Goal: Information Seeking & Learning: Learn about a topic

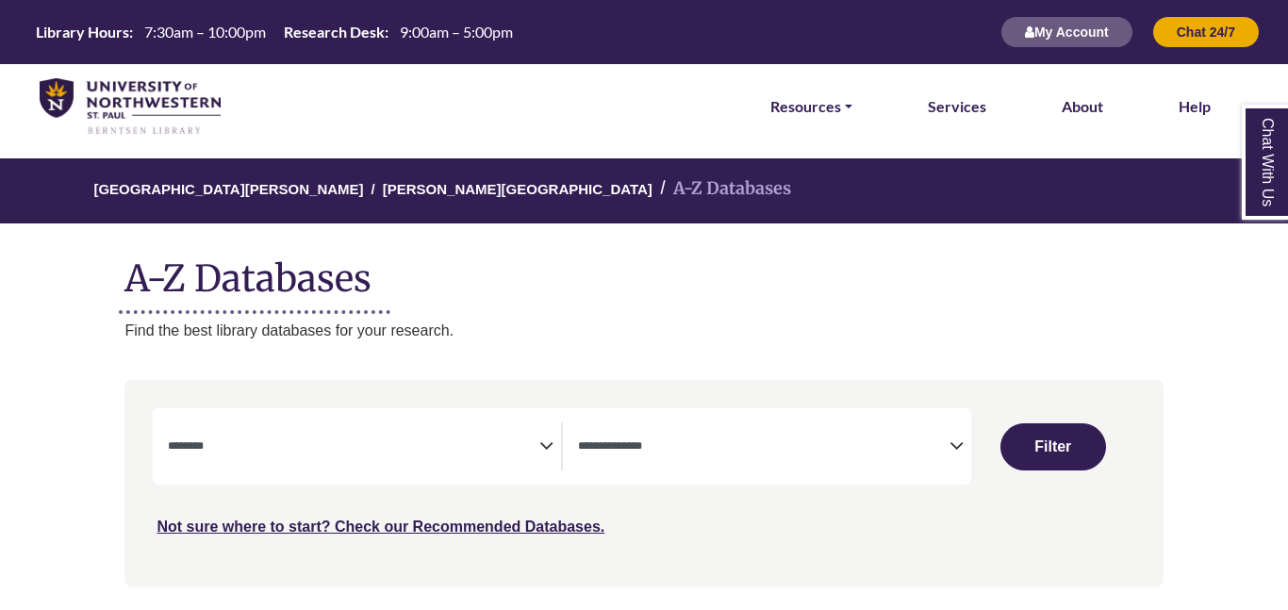
select select "Database Subject Filter"
select select "Database Types Filter"
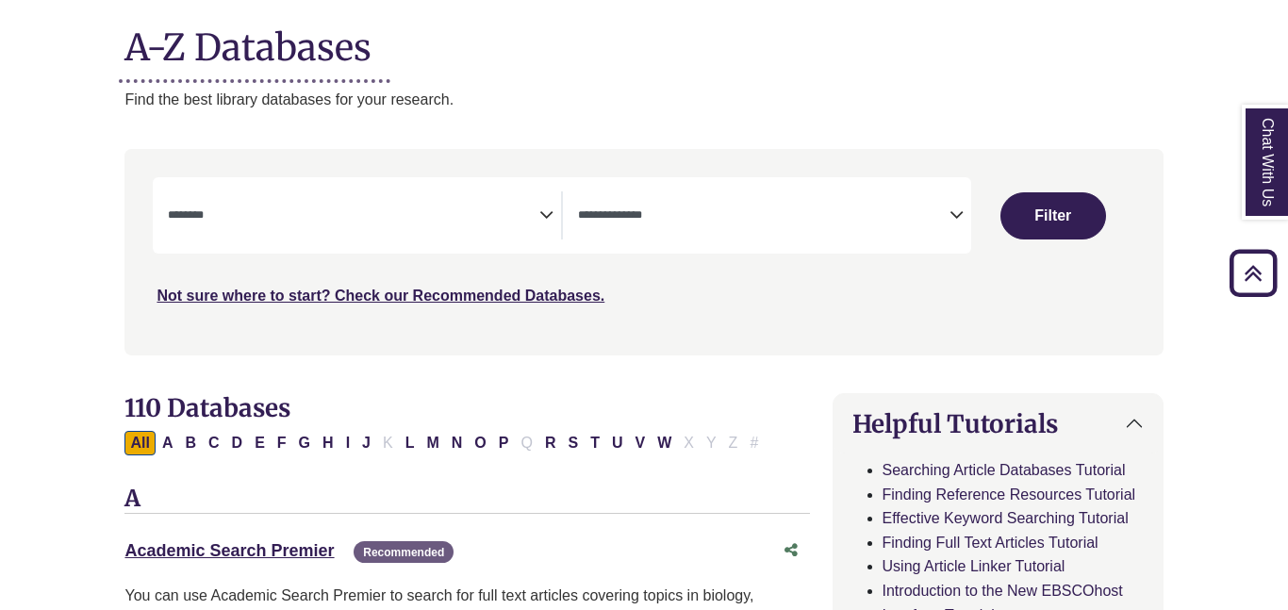
scroll to position [232, 0]
click at [546, 212] on icon "Search filters" at bounding box center [546, 211] width 14 height 28
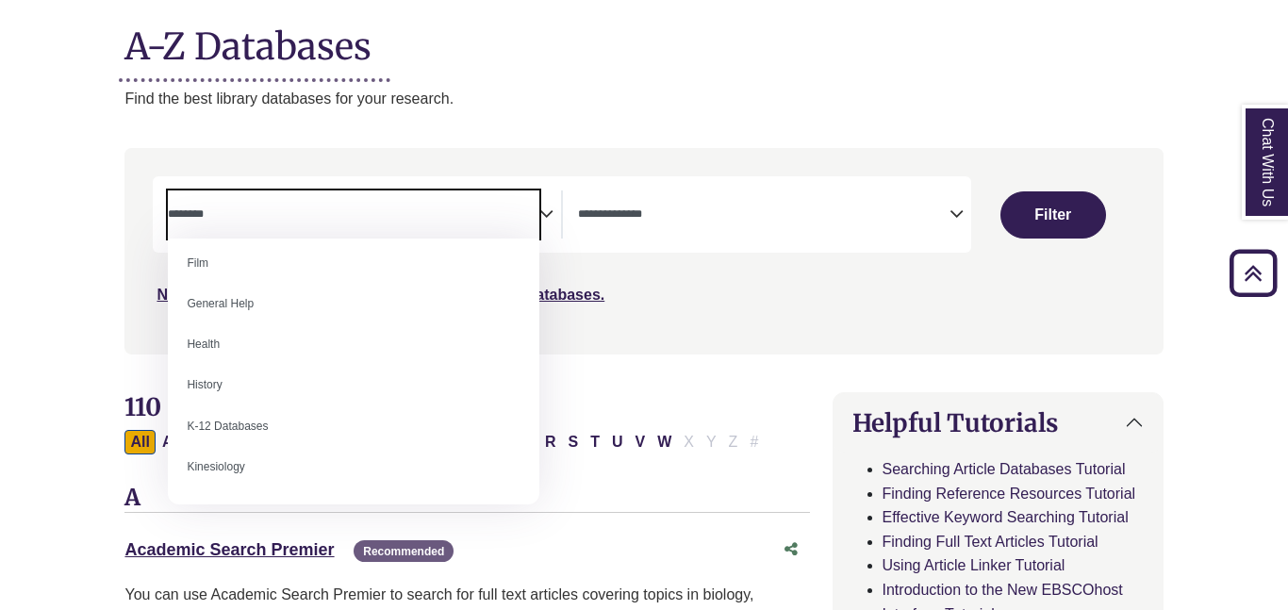
scroll to position [789, 0]
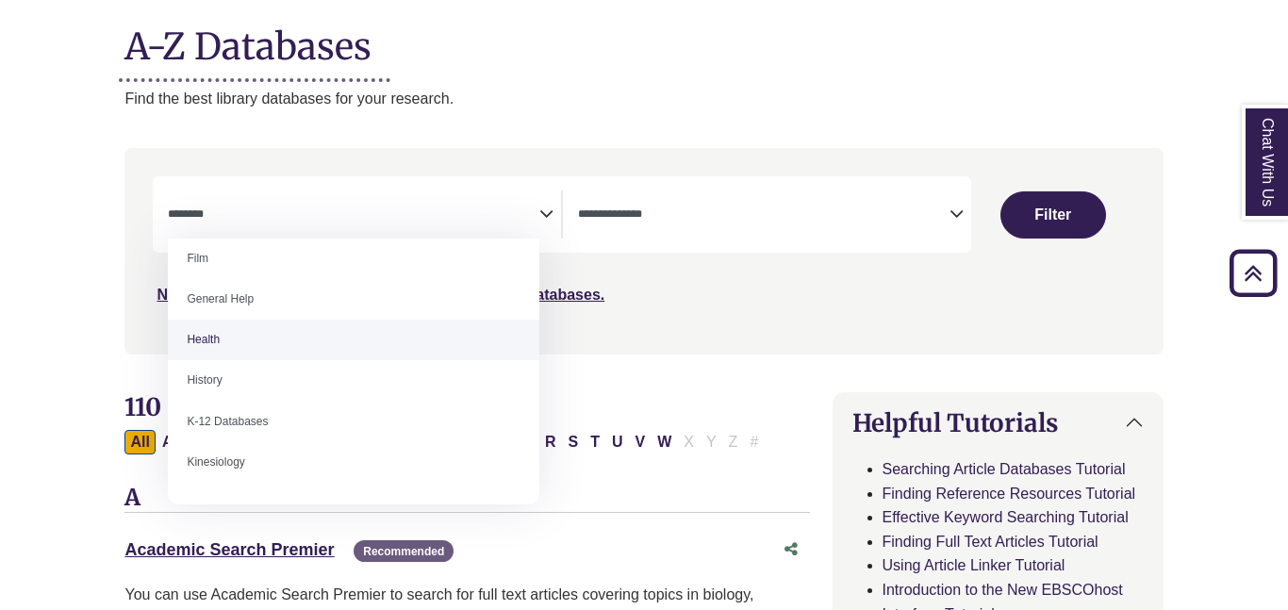
select select "*****"
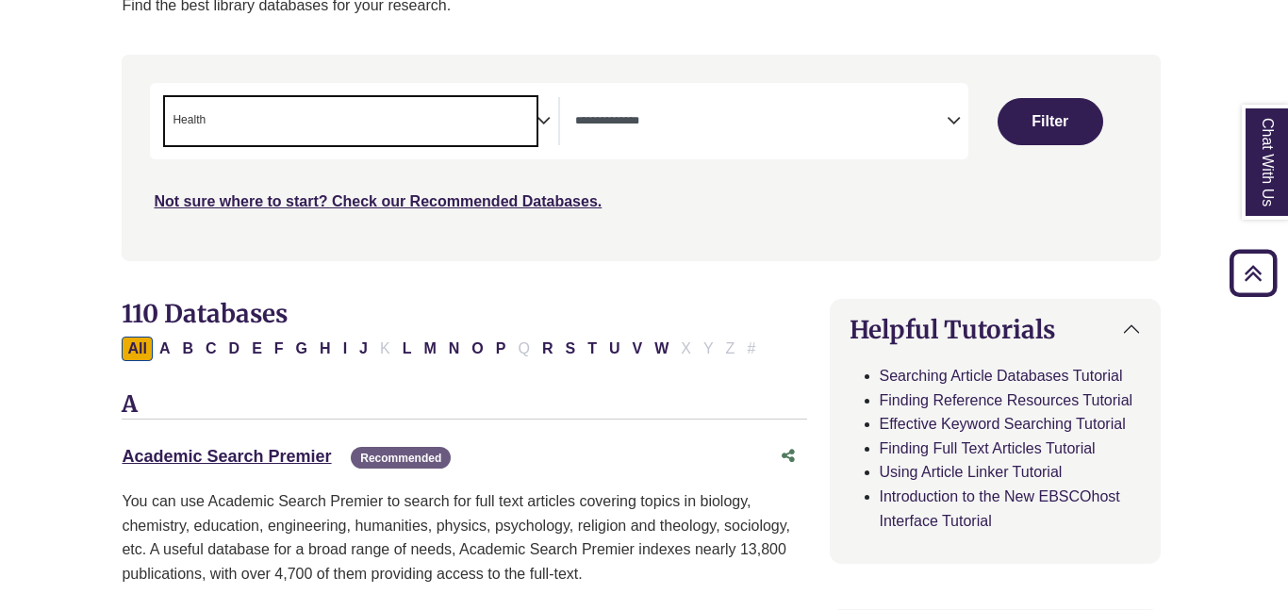
scroll to position [326, 3]
click at [1031, 123] on button "Filter" at bounding box center [1050, 120] width 106 height 47
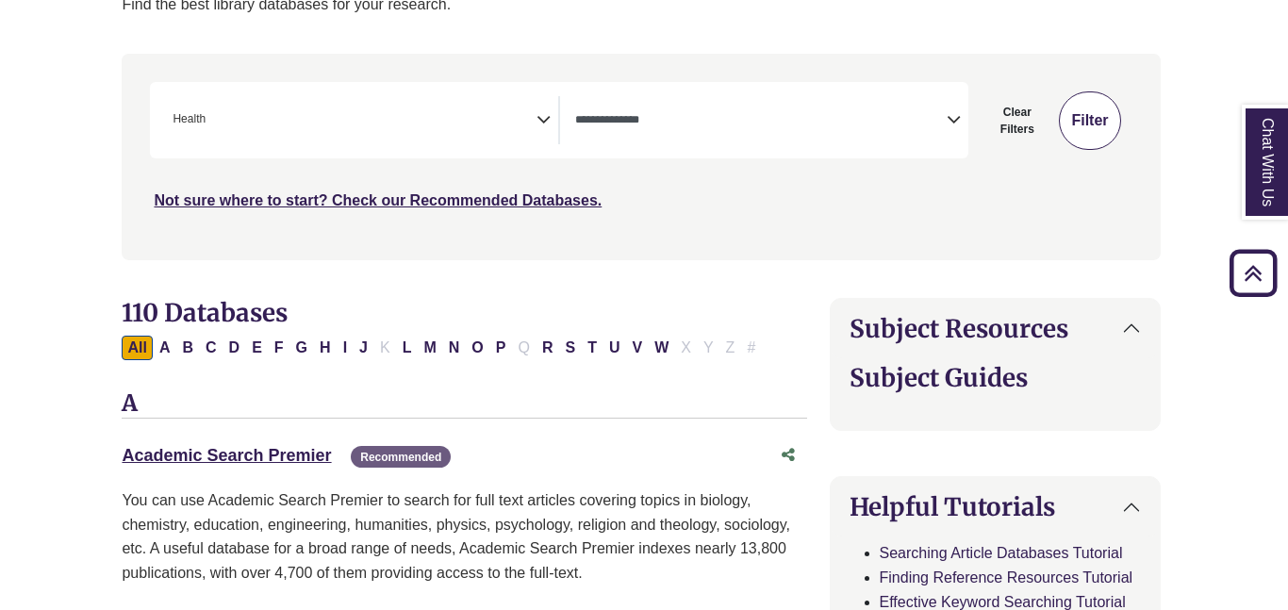
select select "Database Types Filter"
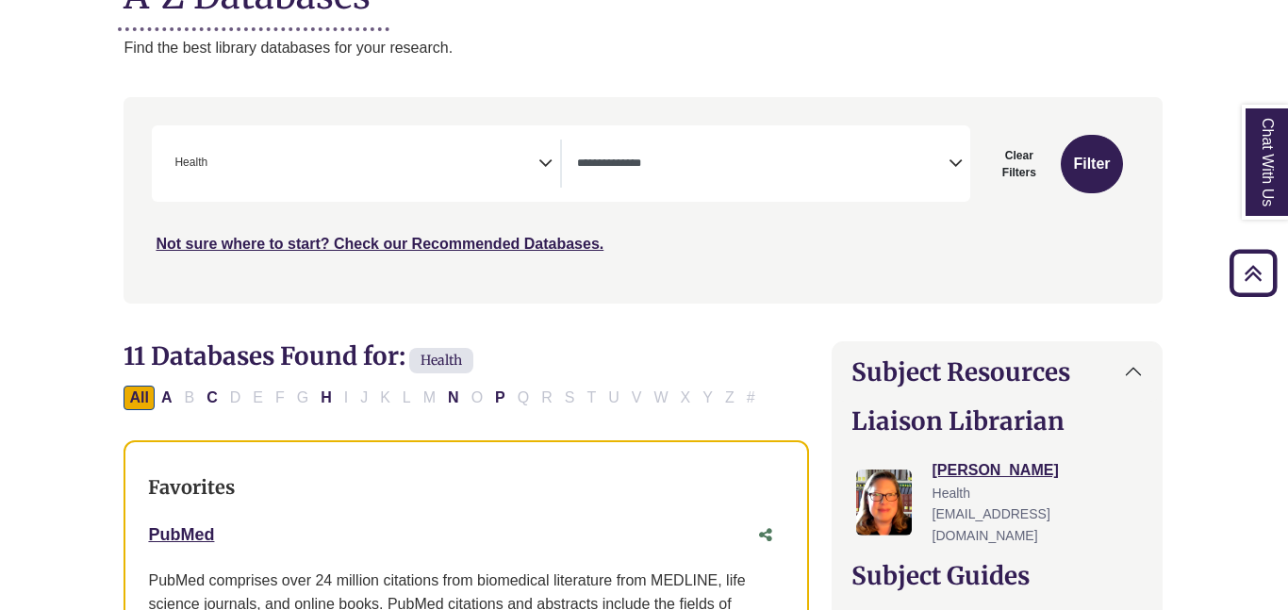
scroll to position [280, 1]
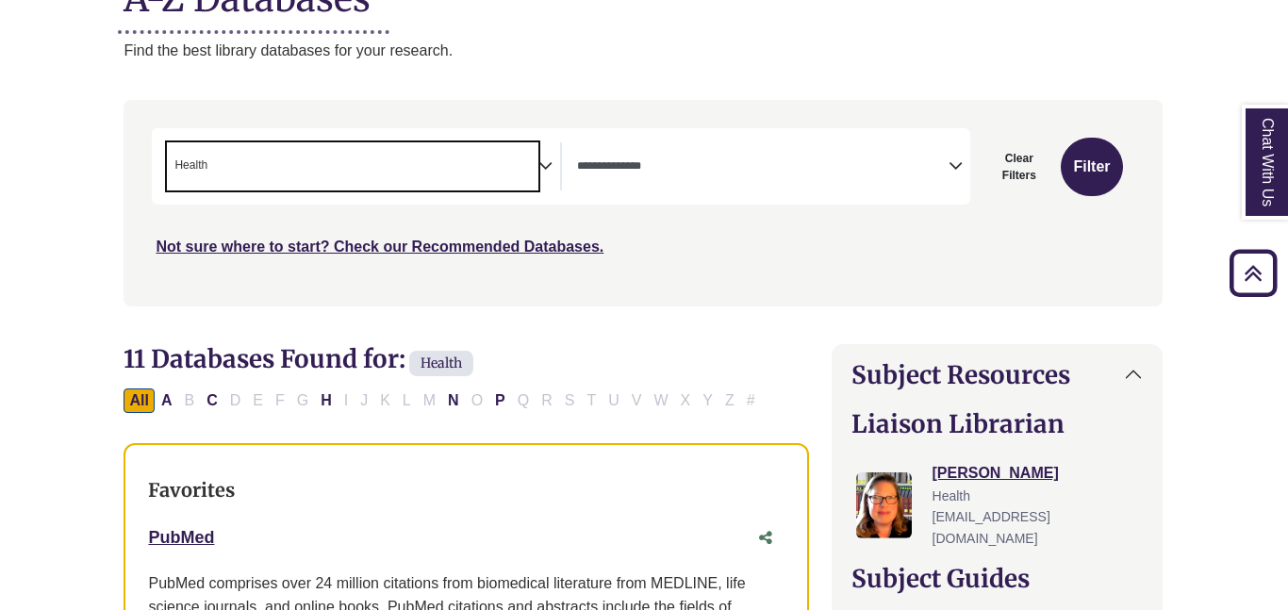
click at [537, 163] on span "× Health" at bounding box center [352, 166] width 371 height 48
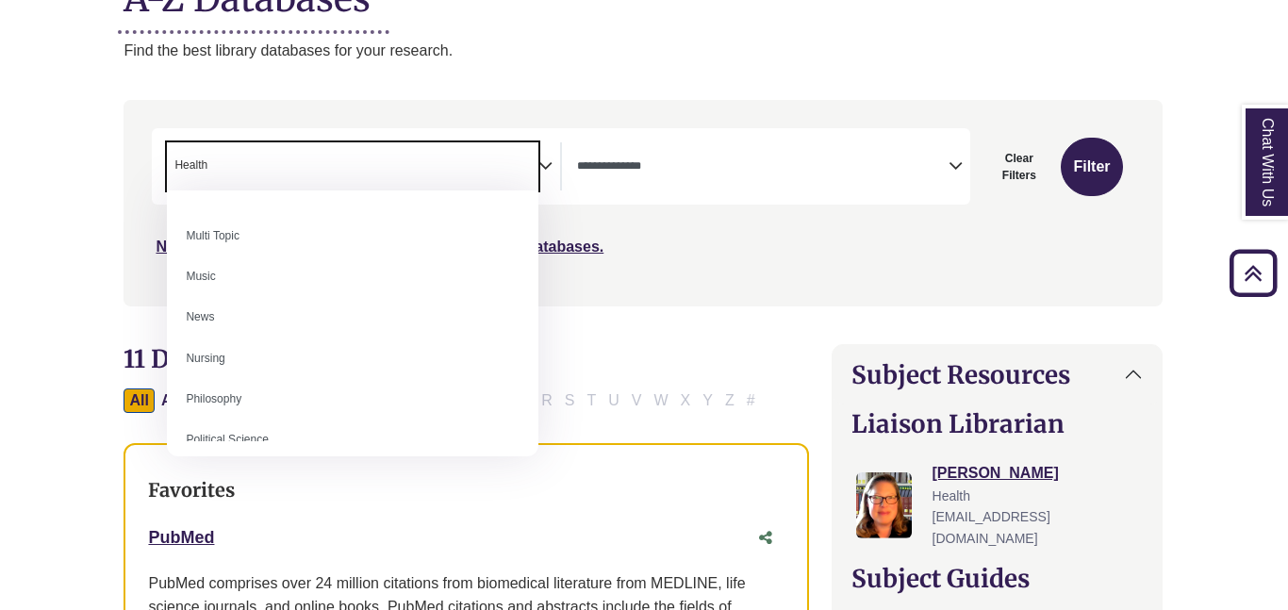
scroll to position [1257, 0]
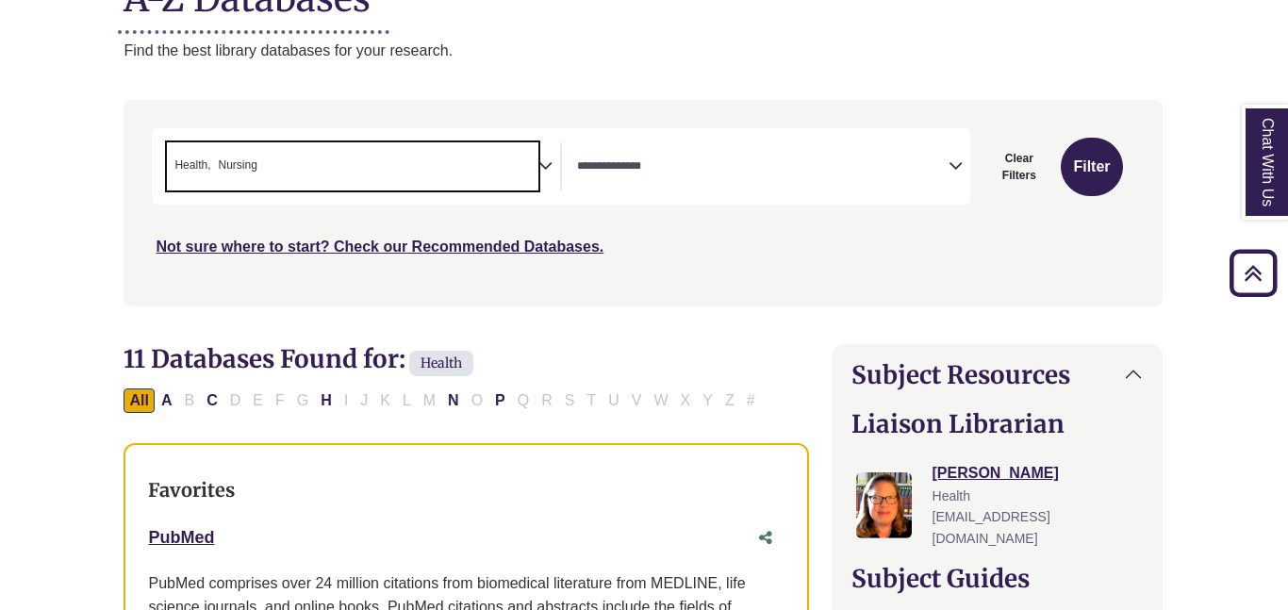
click at [218, 161] on span "Nursing" at bounding box center [237, 165] width 39 height 18
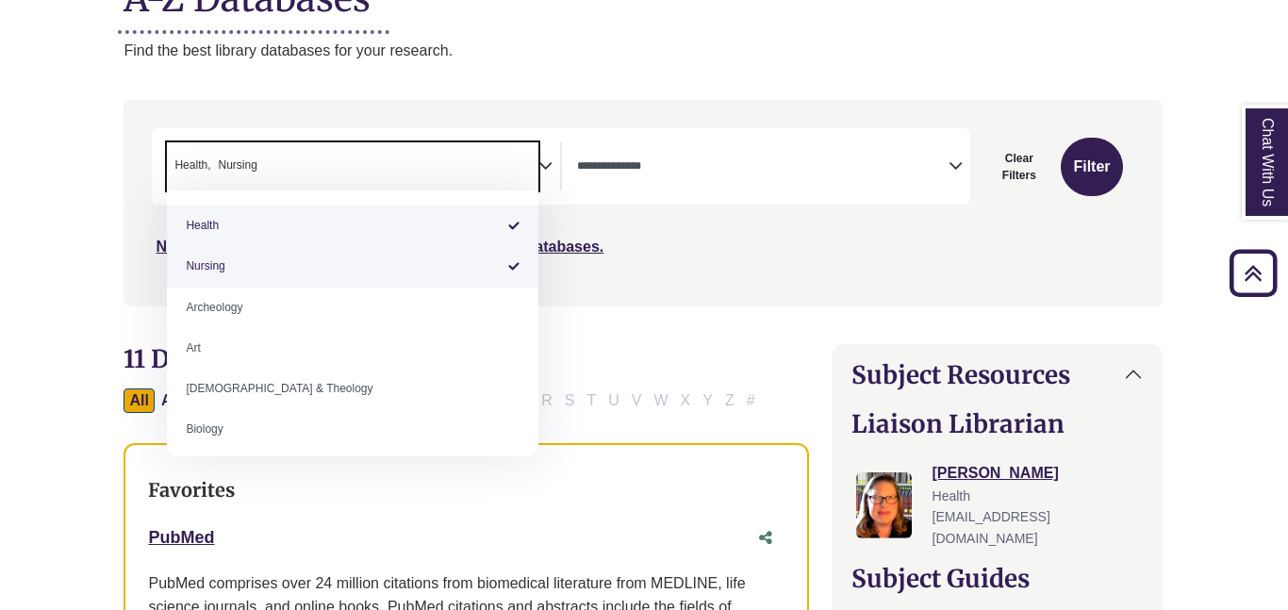
click at [218, 168] on span "Nursing" at bounding box center [237, 165] width 39 height 18
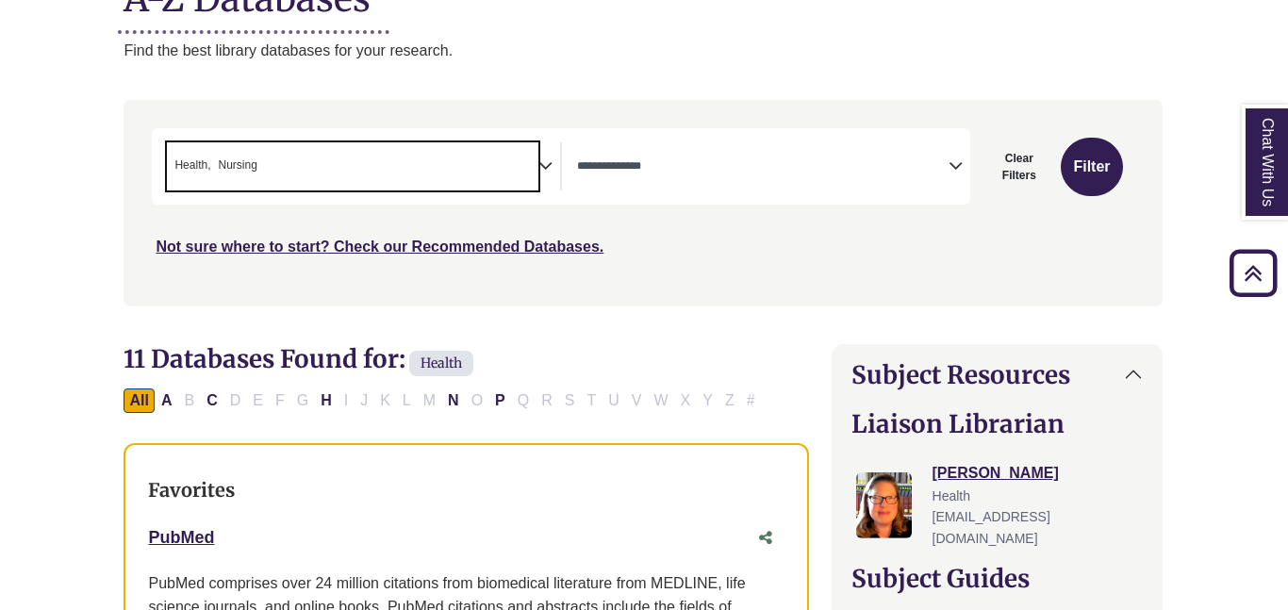
click at [236, 167] on span "Nursing" at bounding box center [237, 165] width 39 height 18
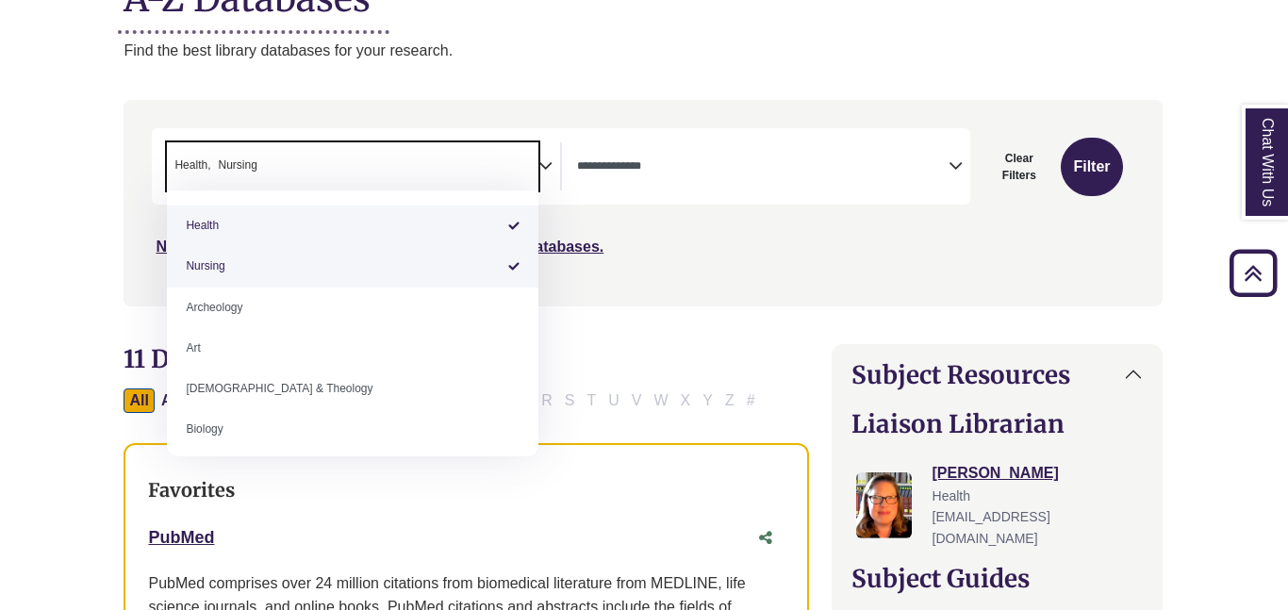
select select "*****"
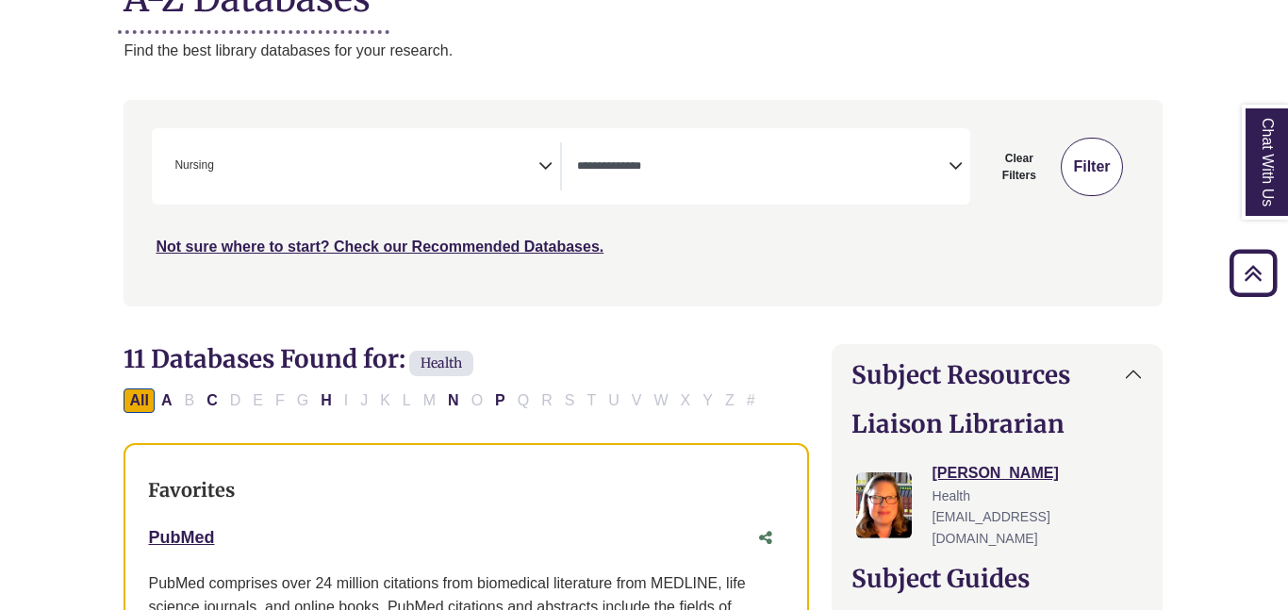
click at [1097, 181] on button "Filter" at bounding box center [1090, 167] width 61 height 58
select select "Database Types Filter"
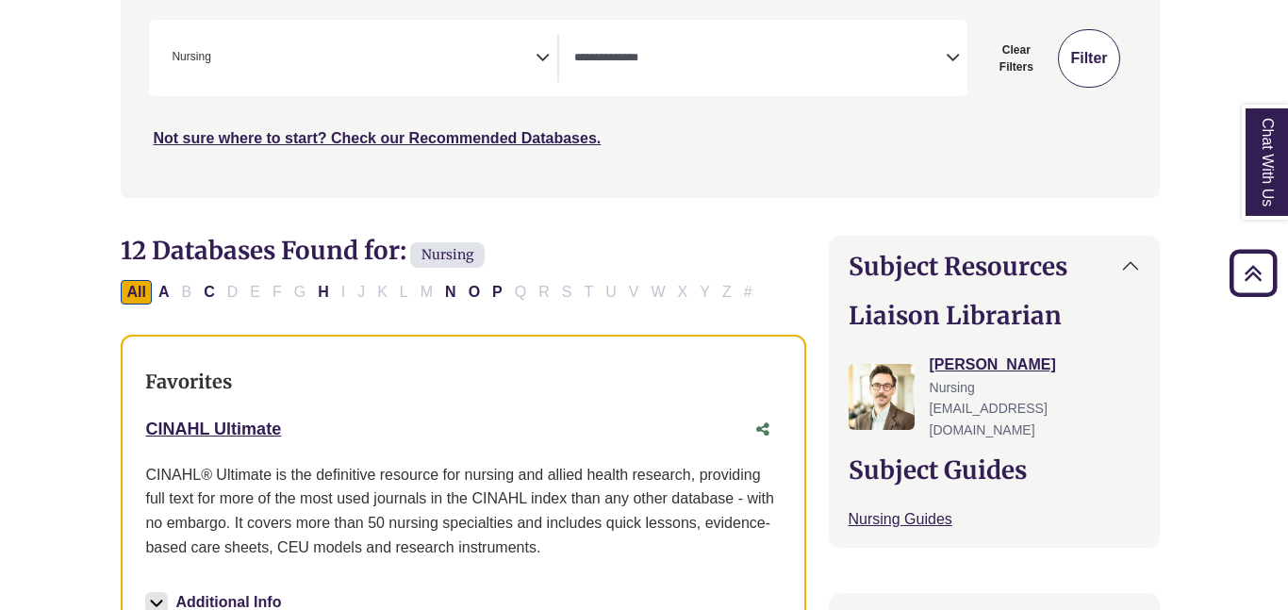
scroll to position [0, 4]
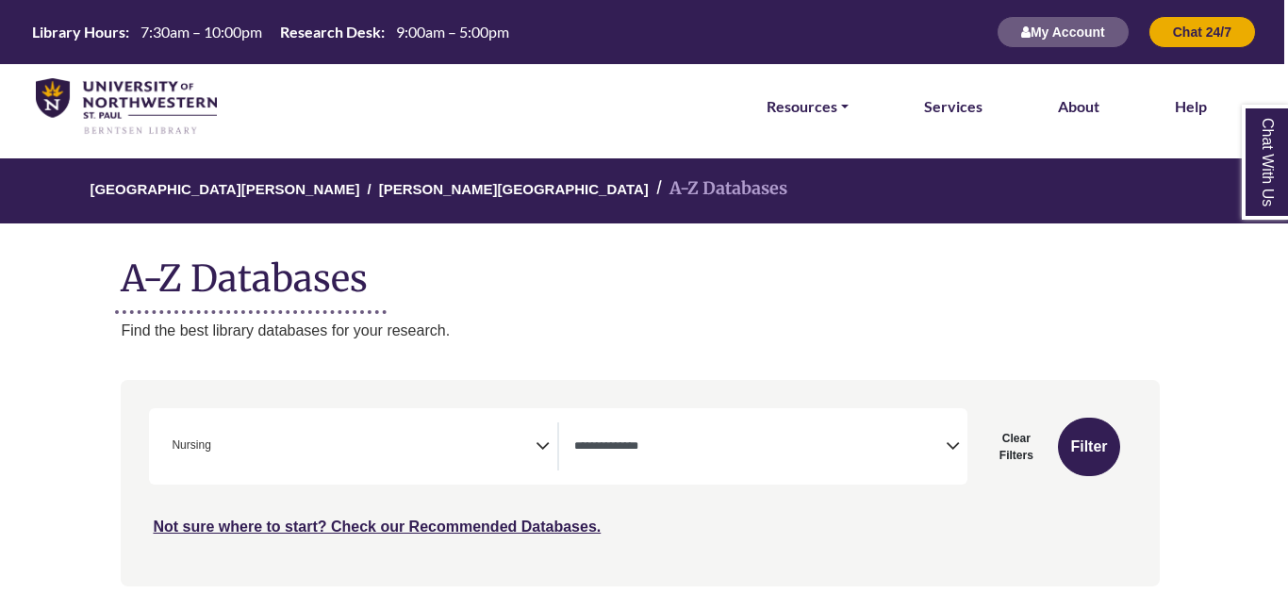
click at [534, 452] on span "× Nursing" at bounding box center [349, 446] width 371 height 48
click at [537, 447] on icon "Search filters" at bounding box center [542, 443] width 14 height 28
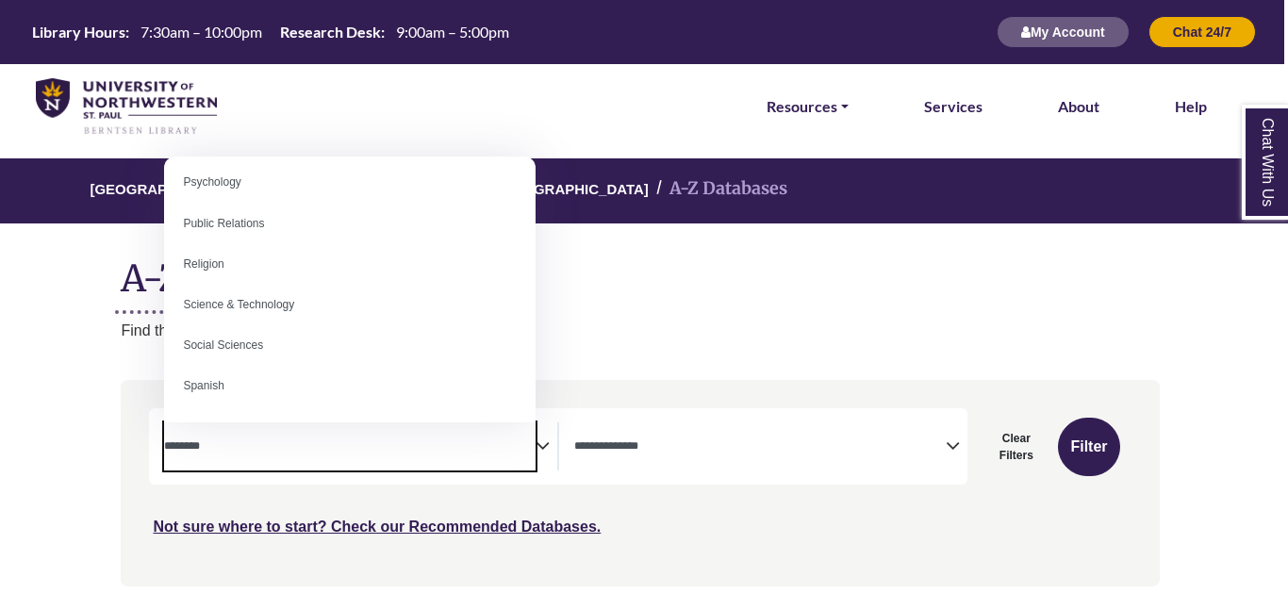
scroll to position [1514, 0]
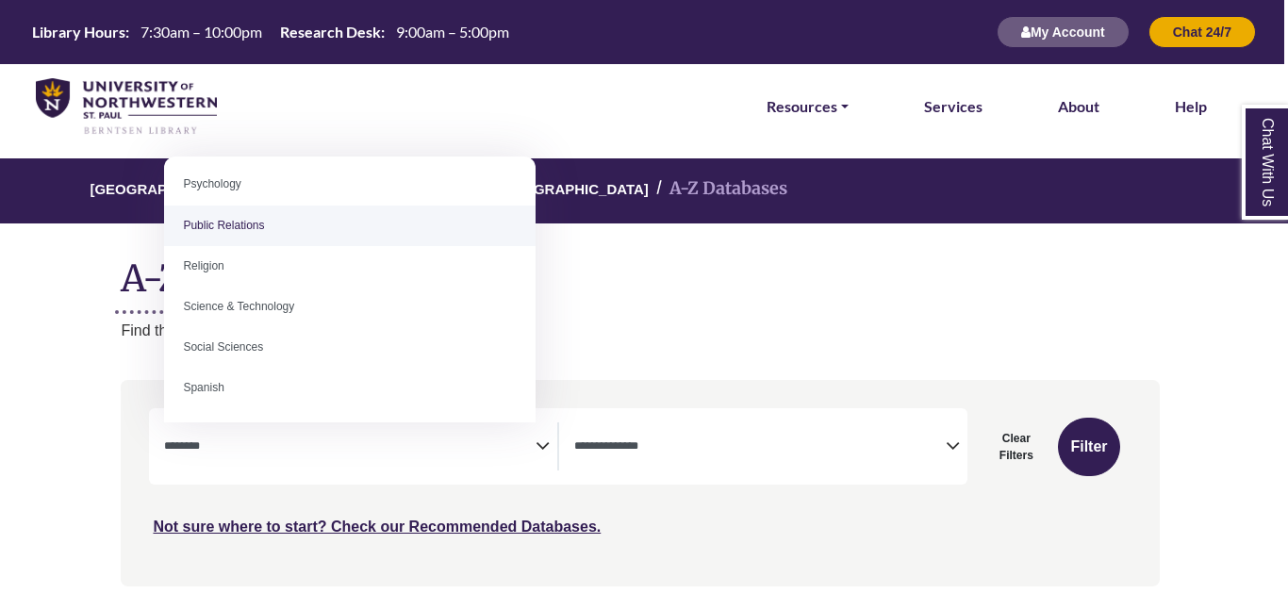
select select "******"
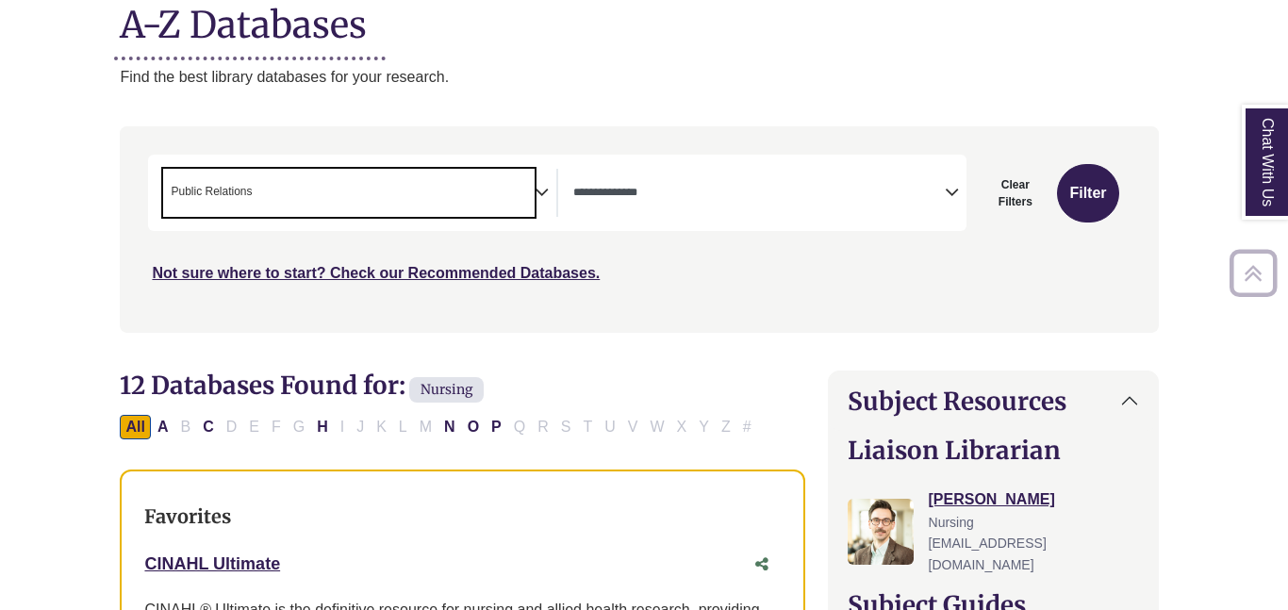
scroll to position [255, 5]
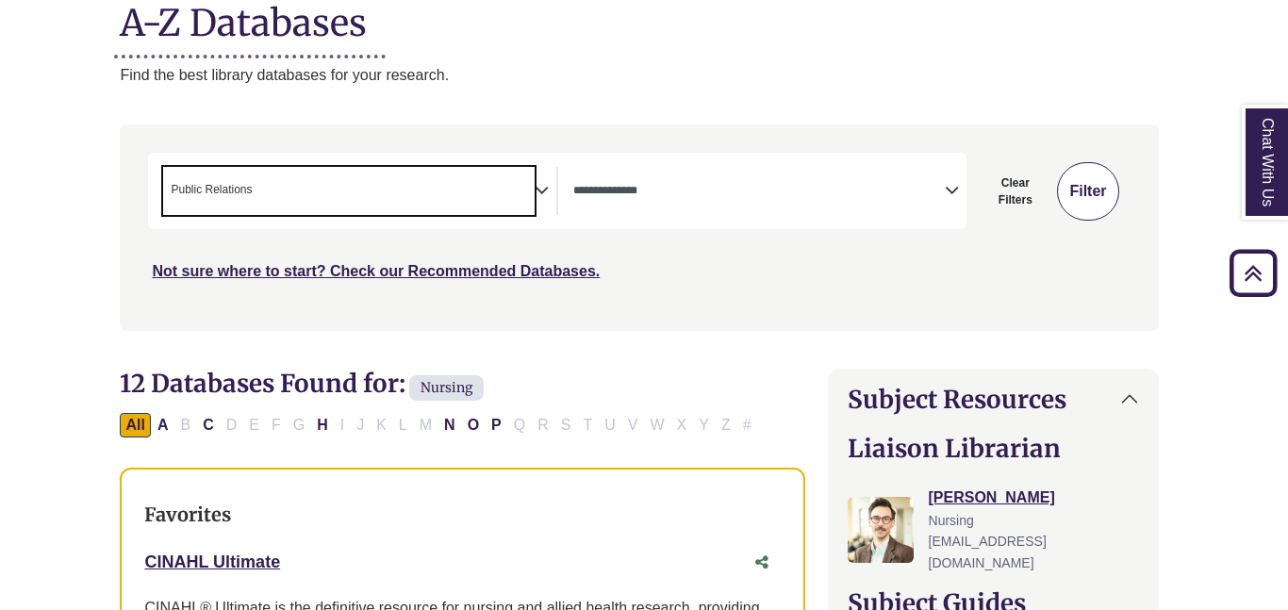
click at [1065, 193] on button "Filter" at bounding box center [1087, 191] width 61 height 58
select select "Database Types Filter"
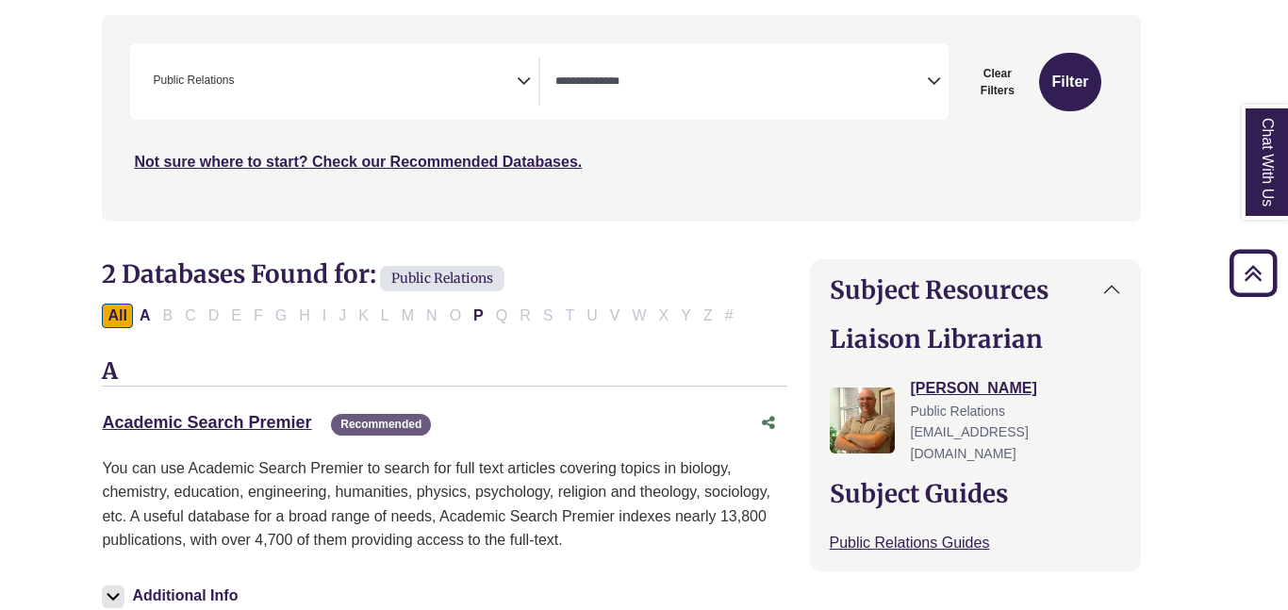
scroll to position [364, 23]
click at [519, 78] on icon "Search filters" at bounding box center [524, 79] width 14 height 28
click at [527, 81] on icon "Search filters" at bounding box center [524, 79] width 14 height 28
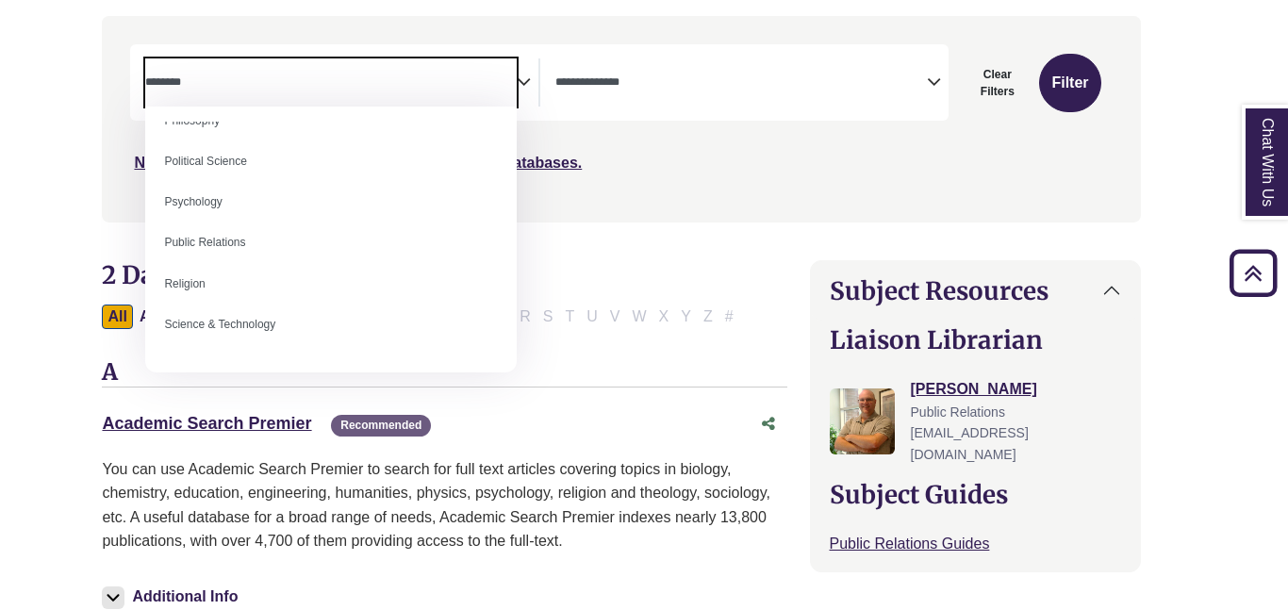
scroll to position [1448, 0]
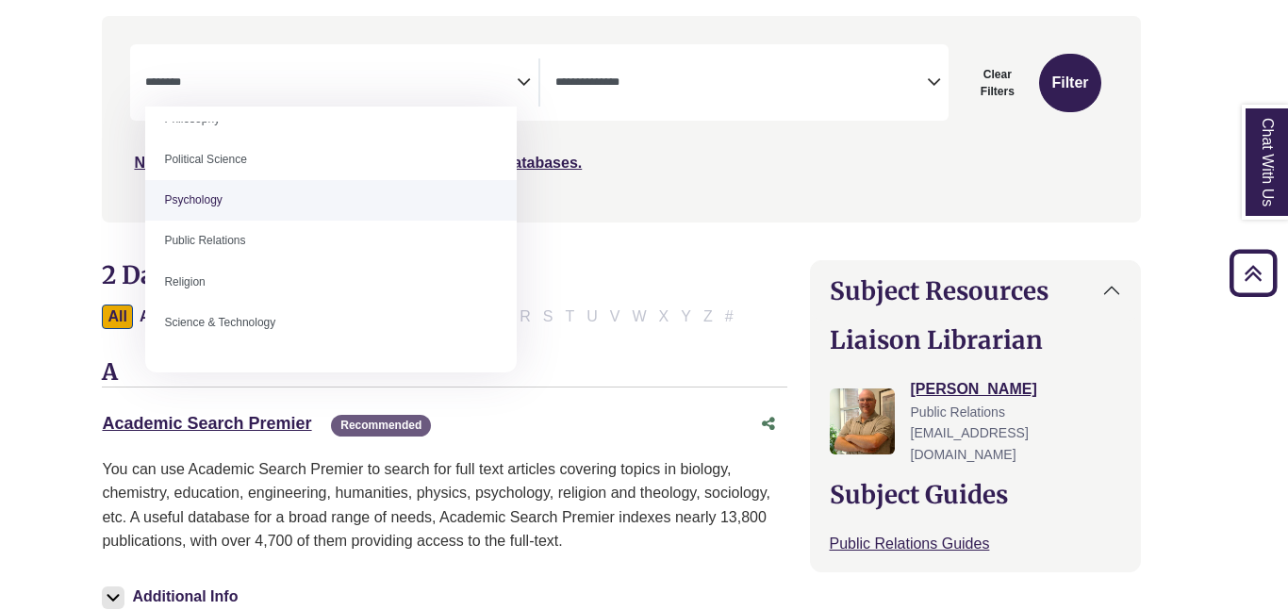
select select "*****"
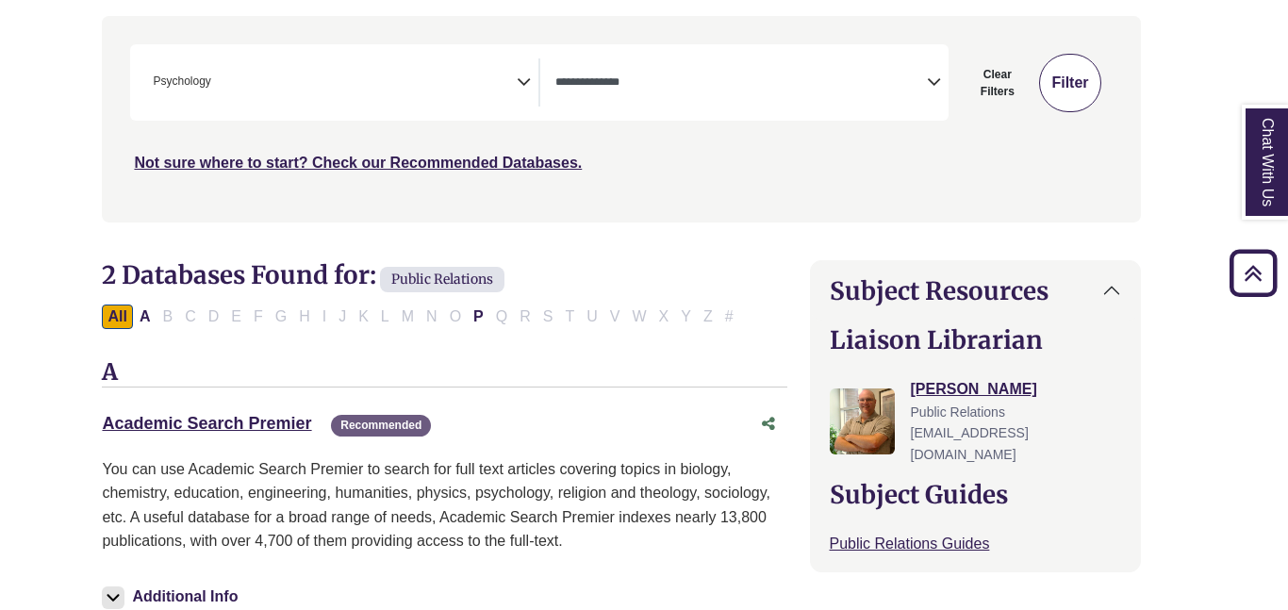
click at [1081, 80] on button "Filter" at bounding box center [1069, 83] width 61 height 58
select select "Database Types Filter"
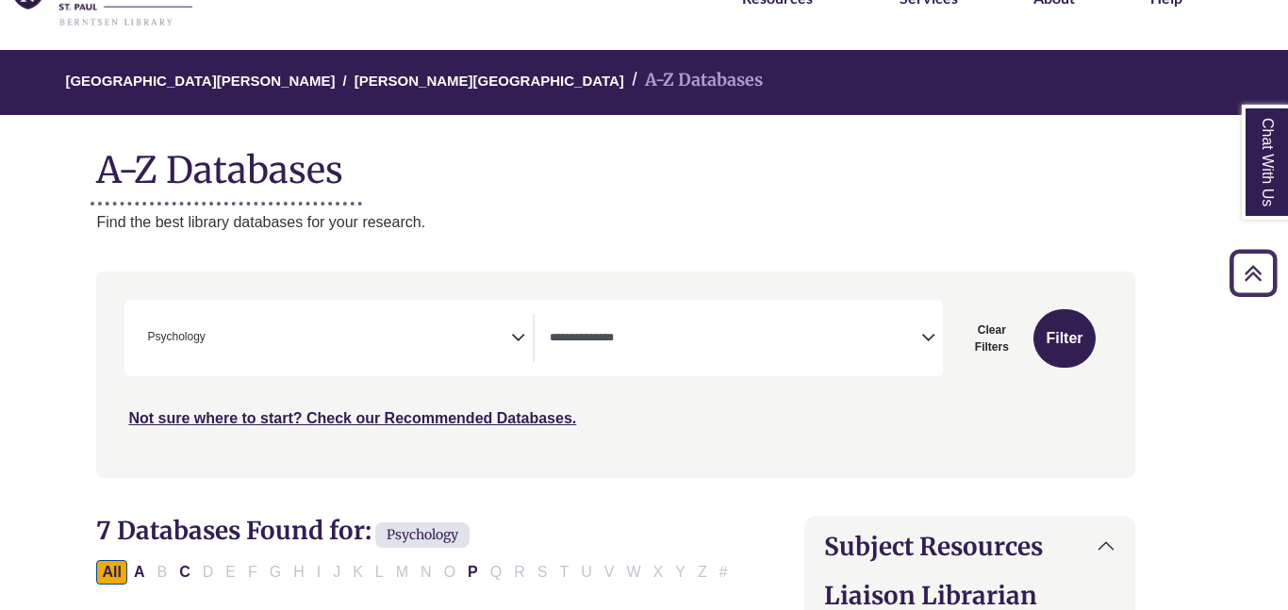
scroll to position [0, 28]
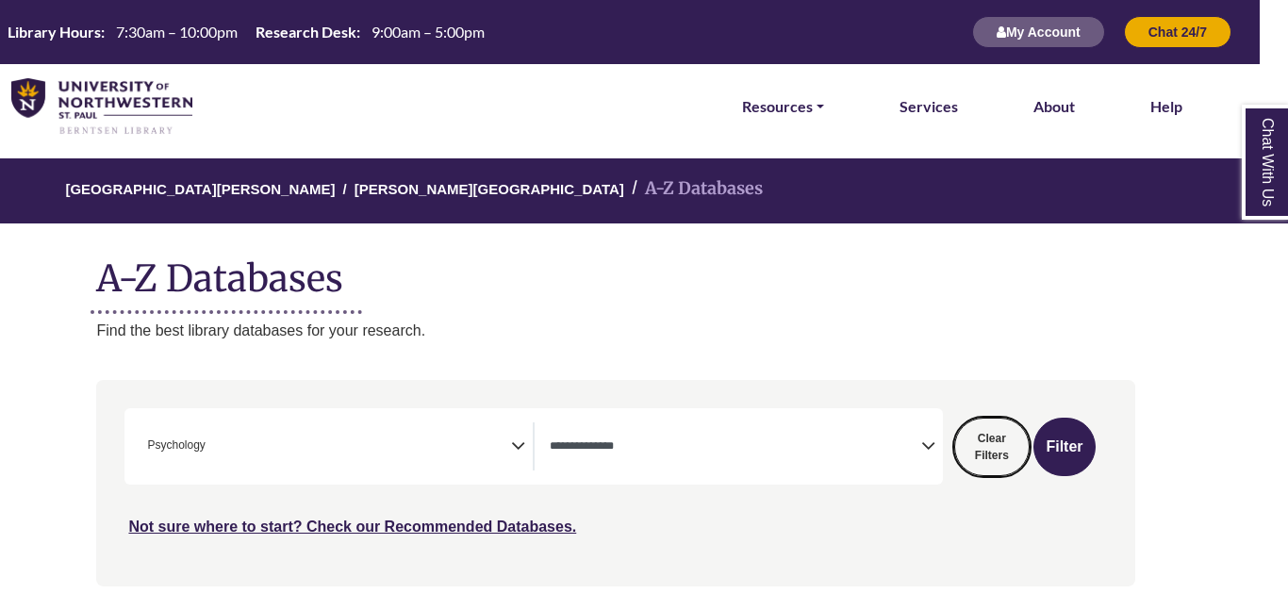
click at [982, 443] on button "Clear Filters" at bounding box center [991, 447] width 75 height 58
select select "Database Subject Filter"
select select "Database Types Filter"
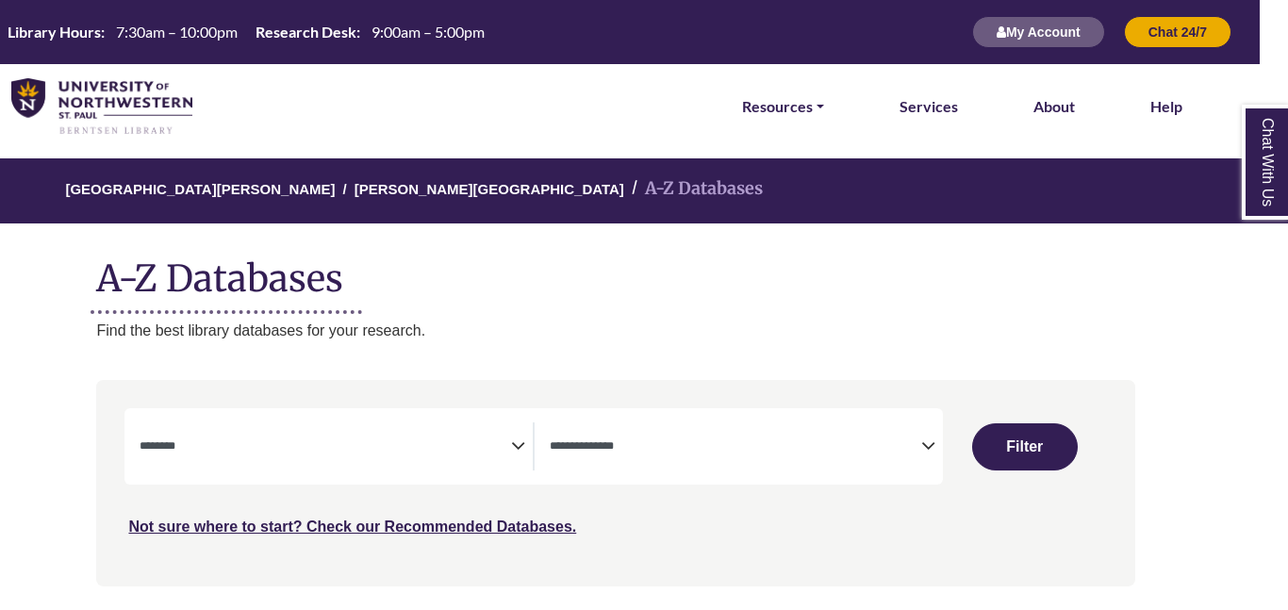
select select "Database Subject Filter"
select select "Database Types Filter"
click at [517, 454] on icon "Search filters" at bounding box center [518, 443] width 14 height 28
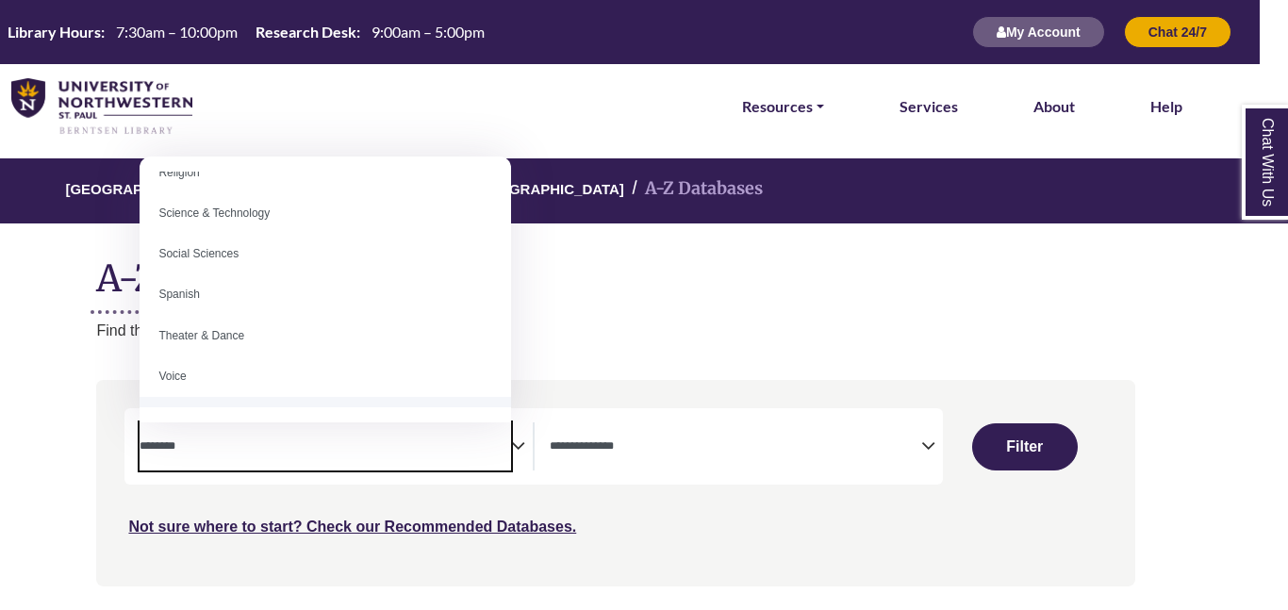
scroll to position [1606, 0]
select select "******"
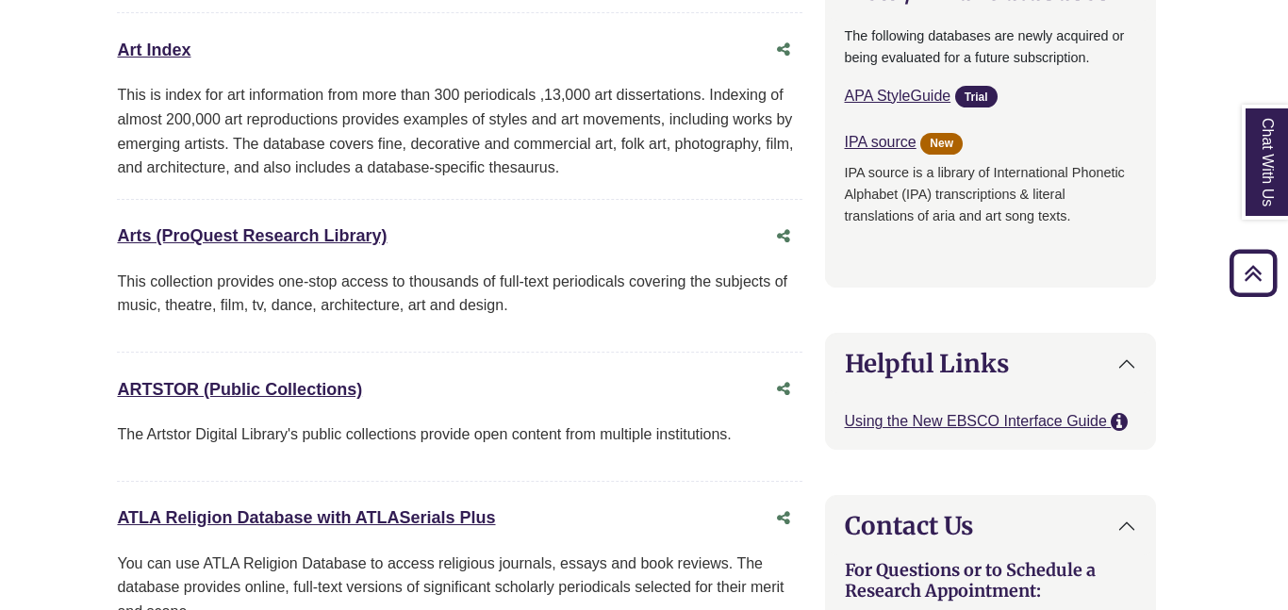
scroll to position [1606, 8]
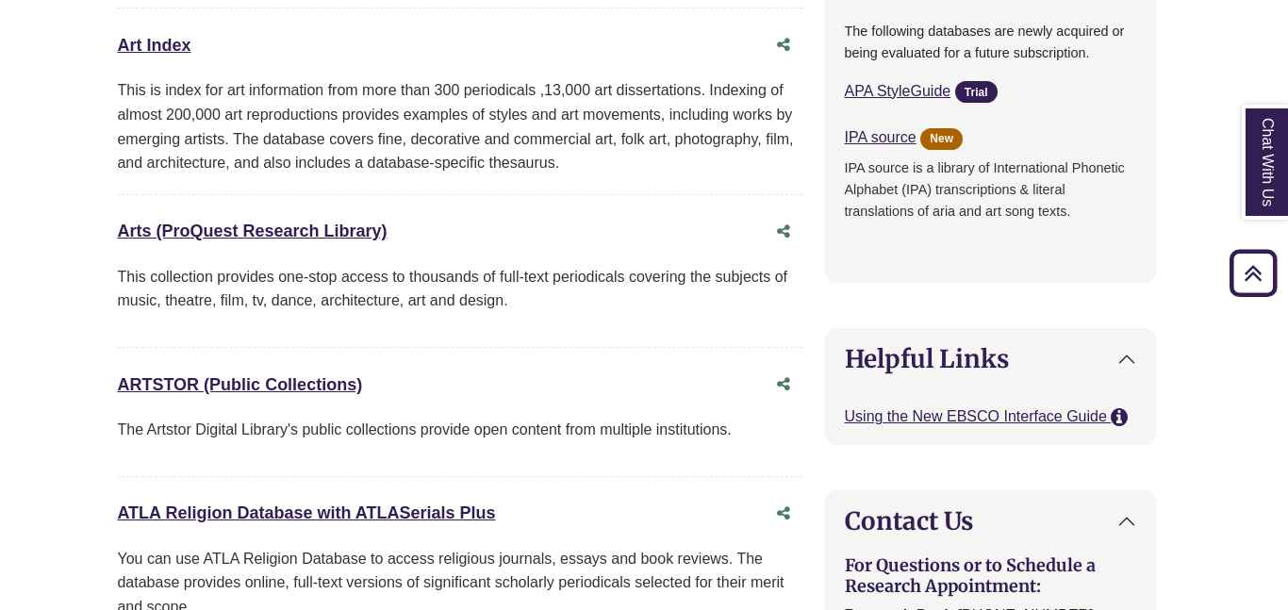
click at [671, 236] on div "Arts (ProQuest Research Library) This link opens in a new window" at bounding box center [440, 231] width 647 height 27
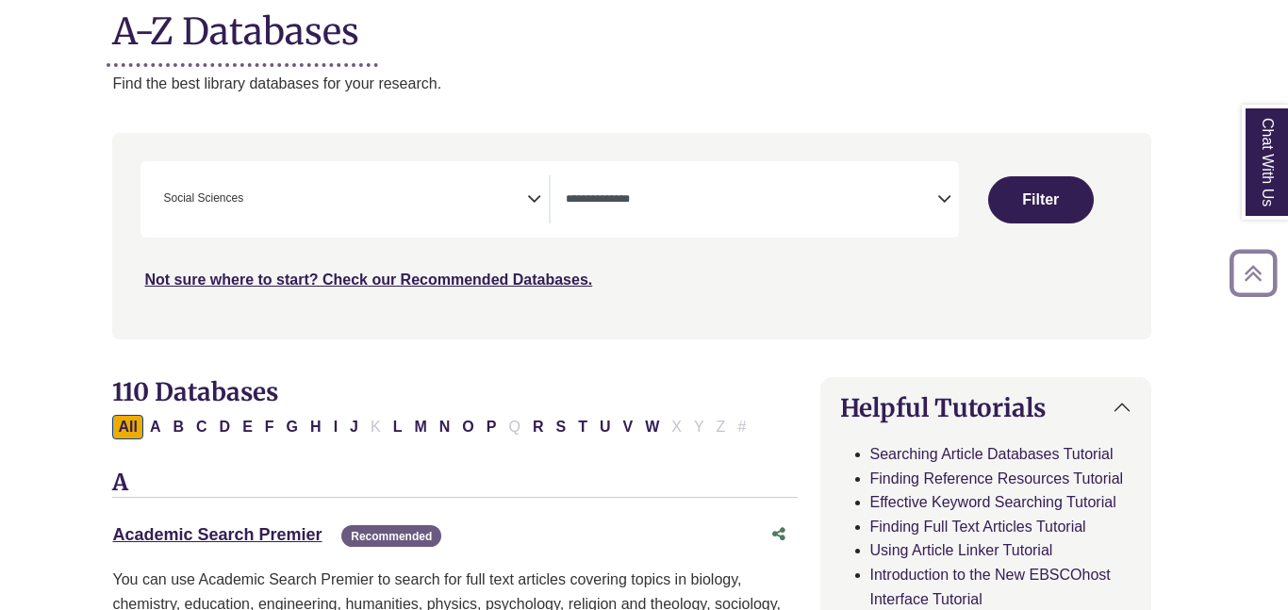
scroll to position [248, 12]
click at [532, 198] on icon "Search filters" at bounding box center [534, 195] width 14 height 28
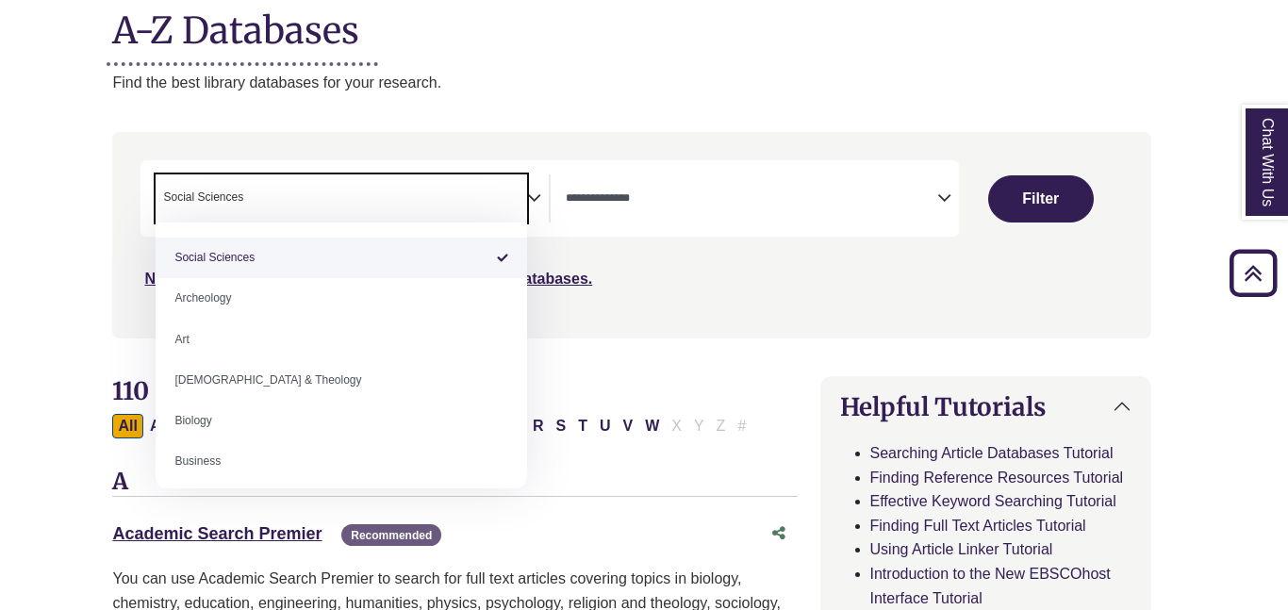
select select "Database Subject Filter"
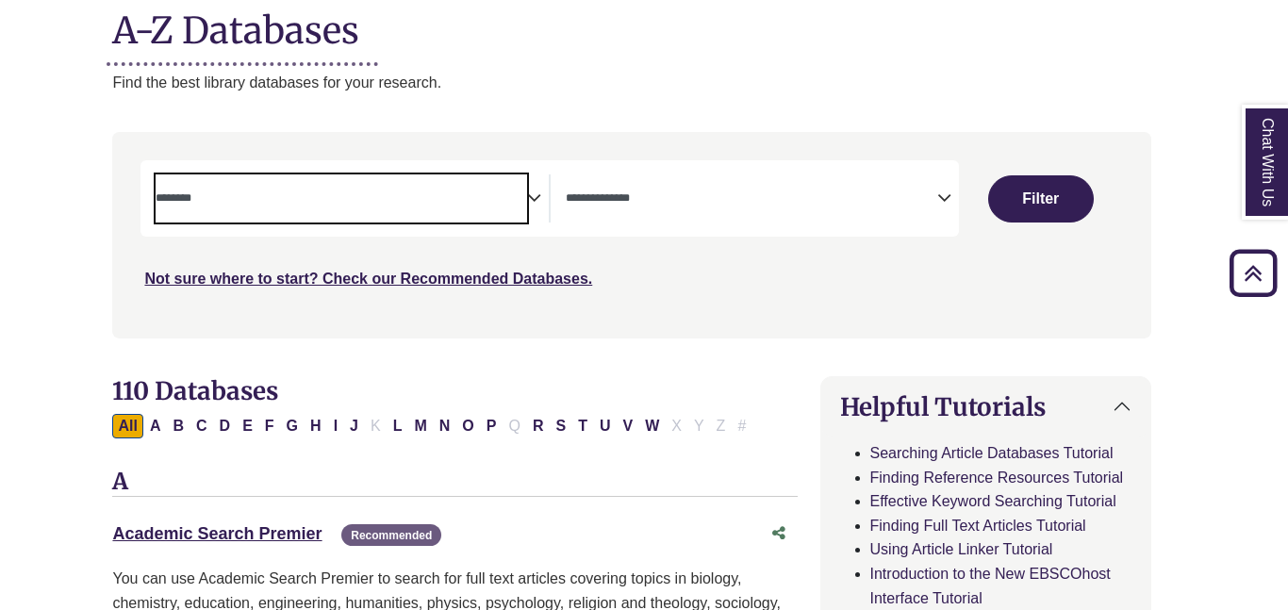
click at [542, 195] on div "**********" at bounding box center [352, 198] width 393 height 48
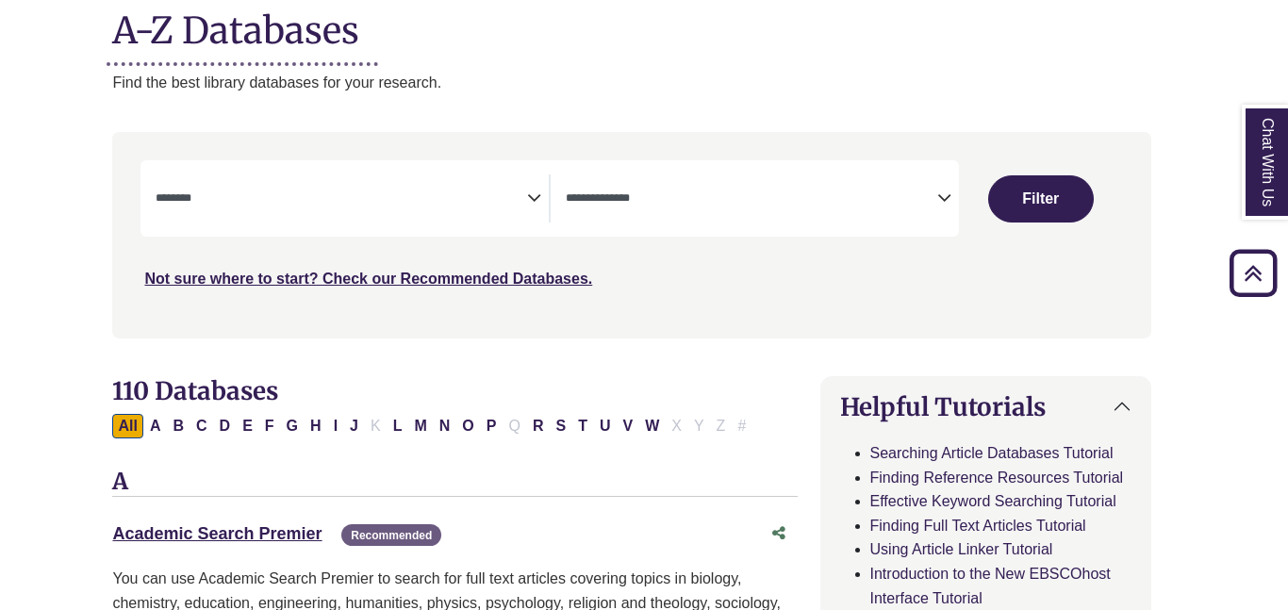
click at [538, 198] on icon "Search filters" at bounding box center [534, 195] width 14 height 28
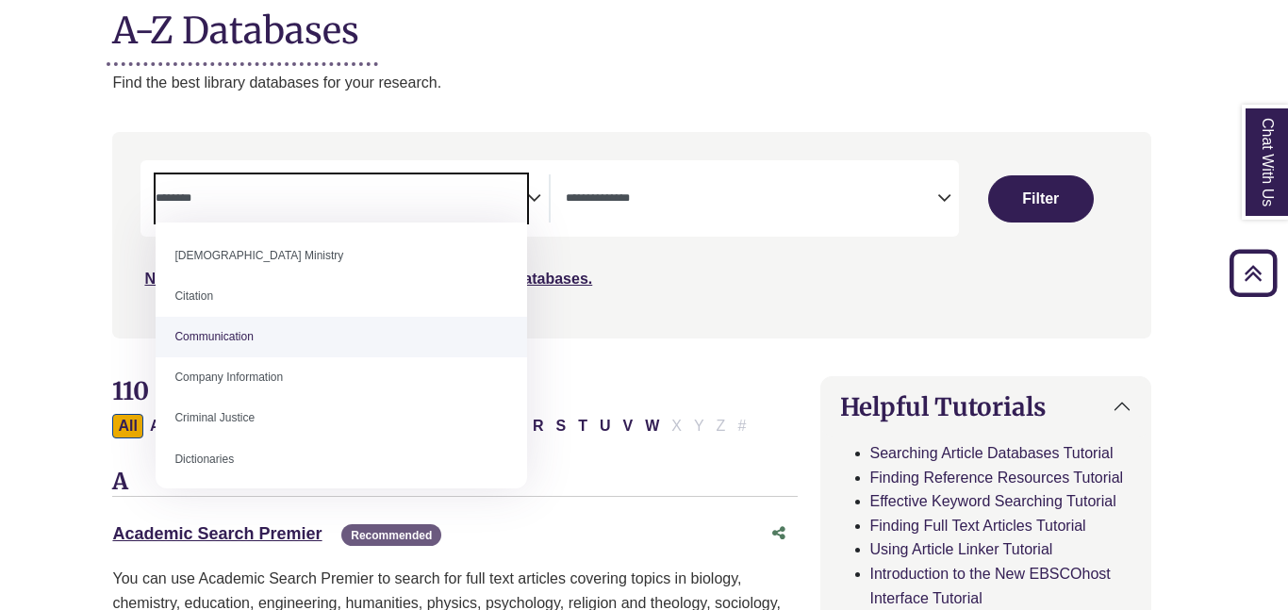
scroll to position [290, 0]
